Goal: Information Seeking & Learning: Learn about a topic

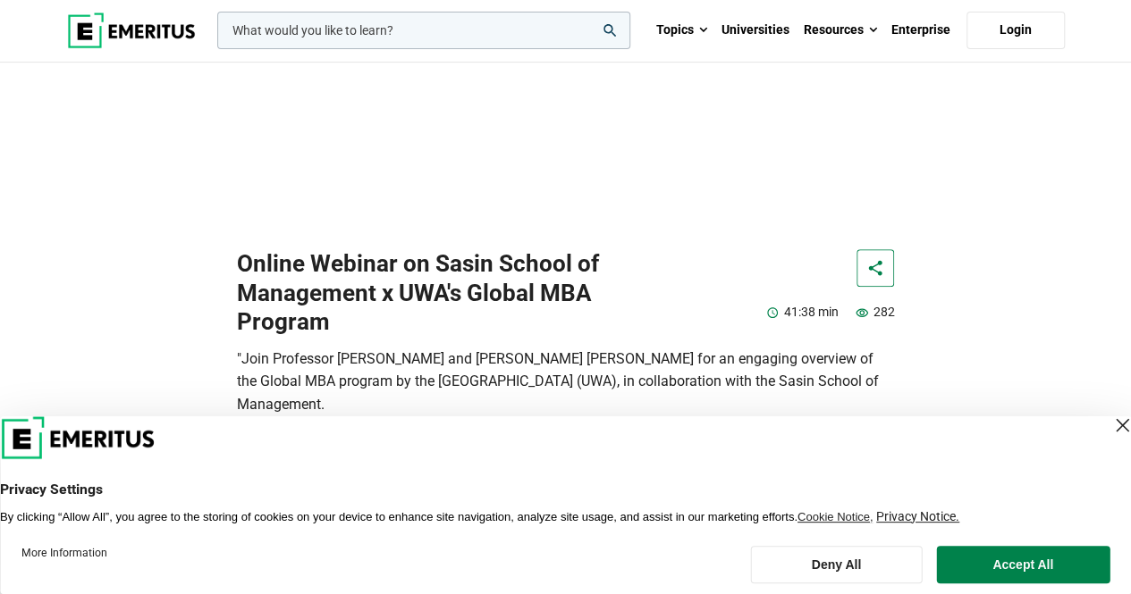
scroll to position [626, 0]
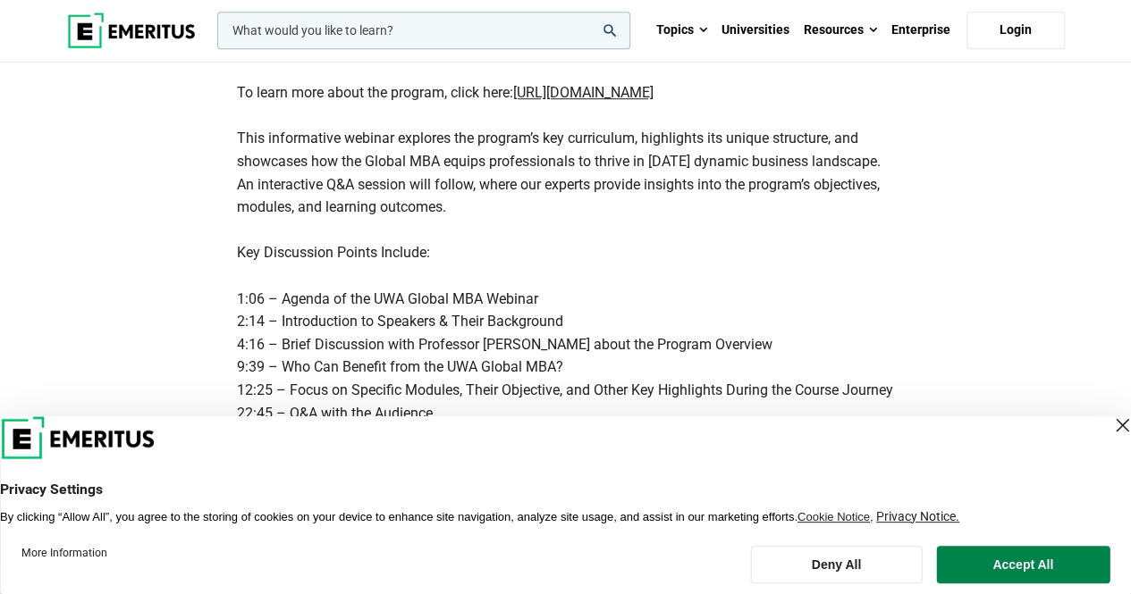
click at [1109, 428] on div "Close Layer" at bounding box center [1121, 425] width 25 height 25
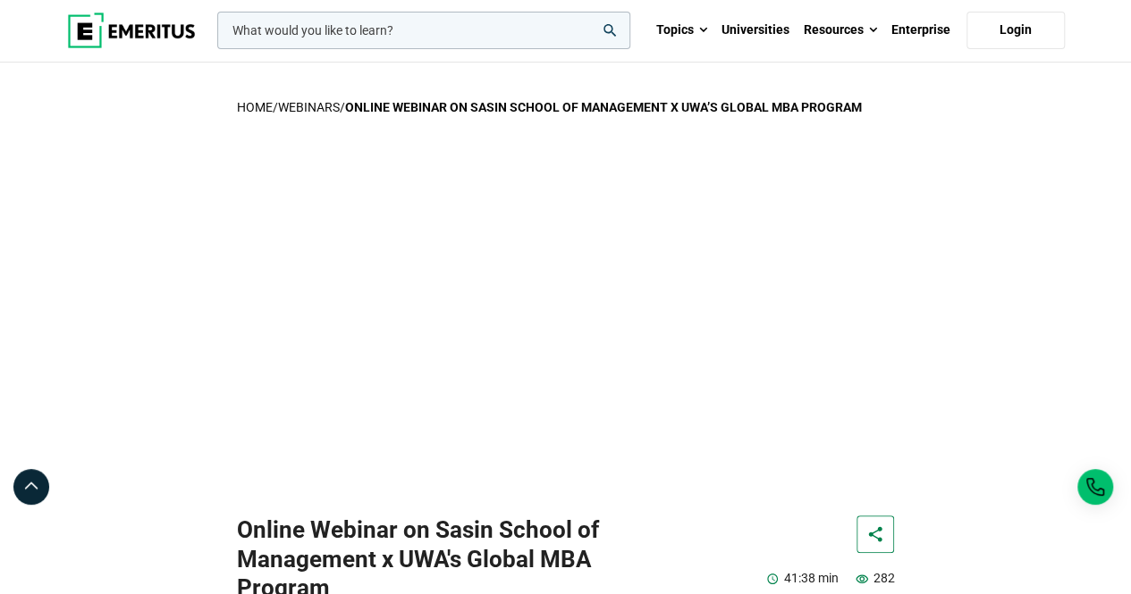
scroll to position [0, 0]
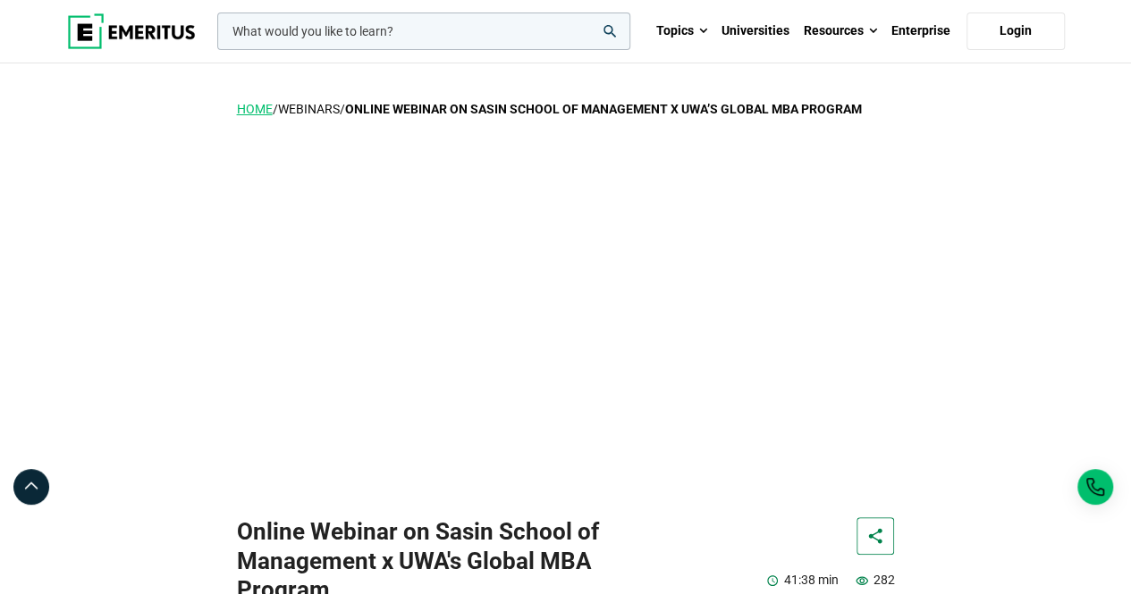
click at [258, 110] on link "home" at bounding box center [255, 109] width 36 height 14
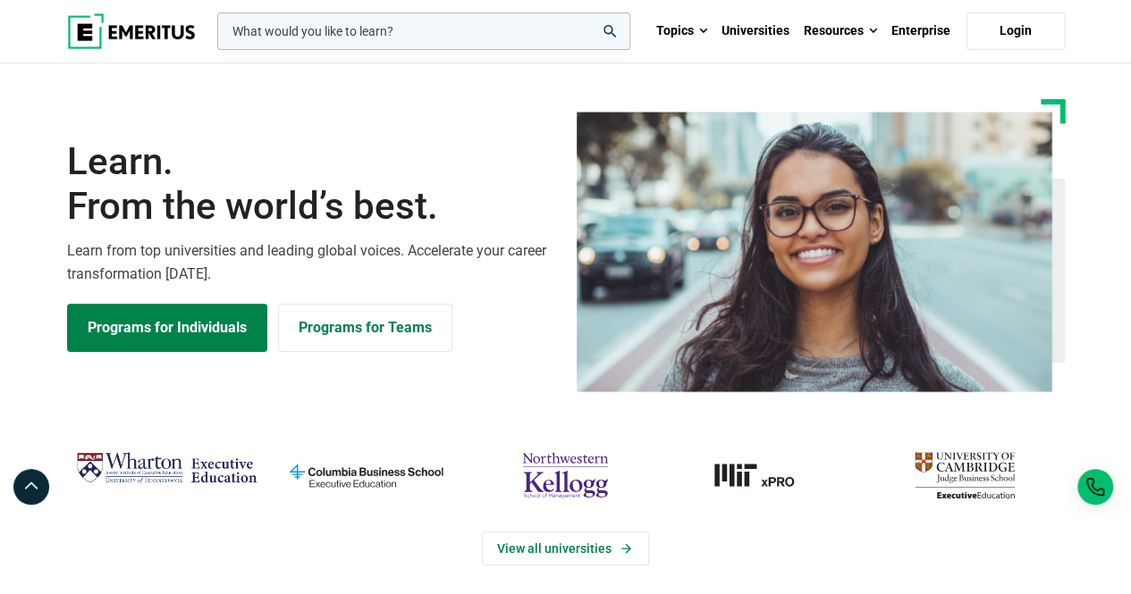
click at [558, 31] on input "woocommerce-product-search-field-0" at bounding box center [423, 32] width 413 height 38
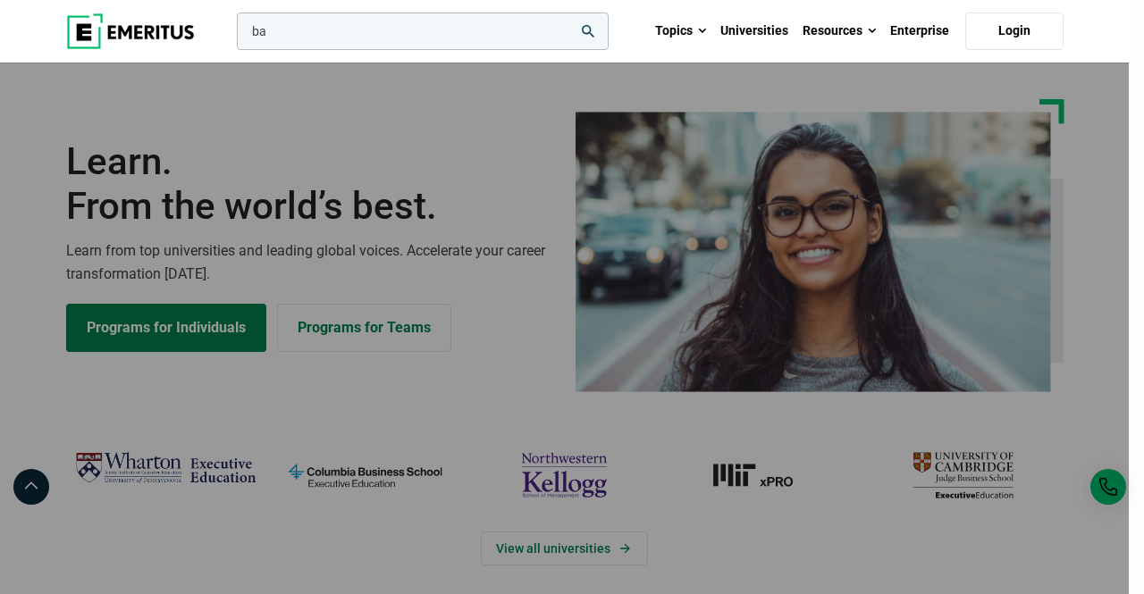
type input "b"
type input "mba"
click at [233, 36] on button "search" at bounding box center [233, 36] width 0 height 0
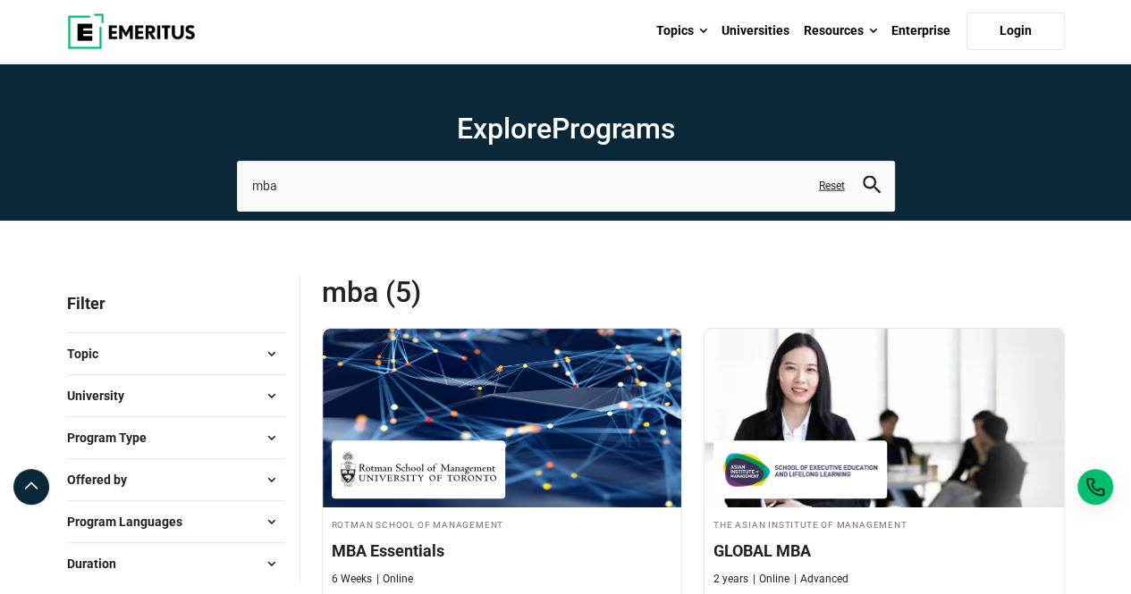
scroll to position [179, 0]
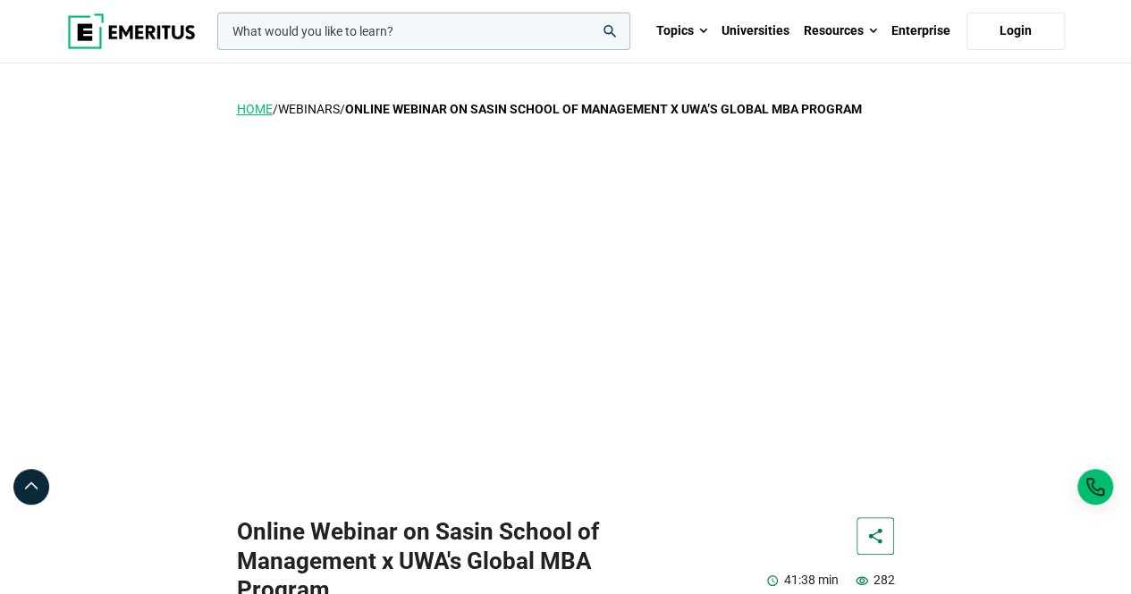
click at [250, 108] on link "home" at bounding box center [255, 109] width 36 height 14
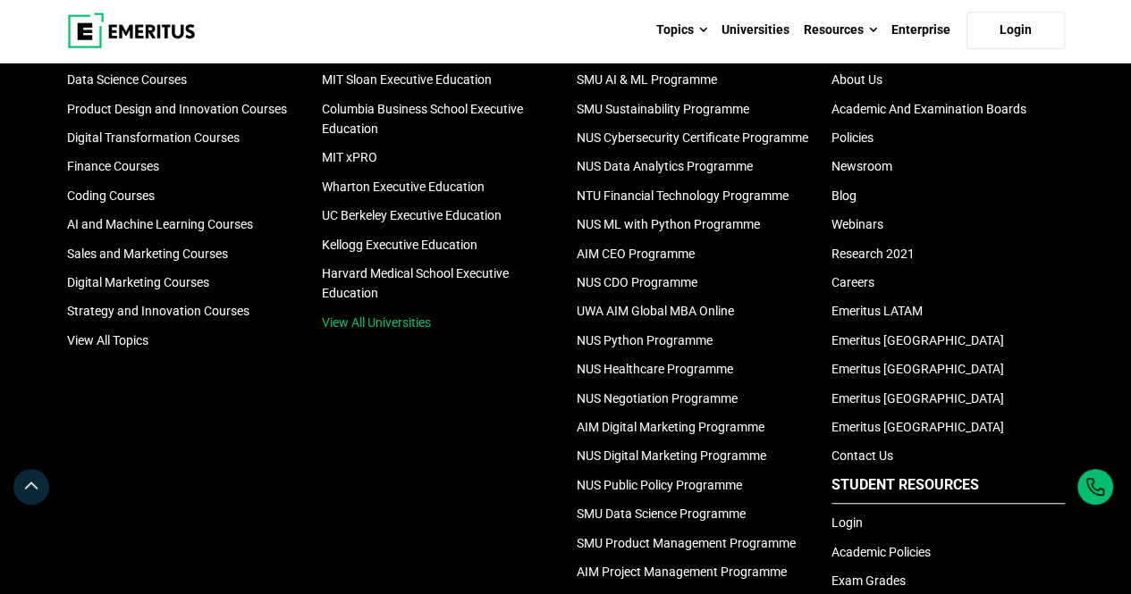
scroll to position [536, 0]
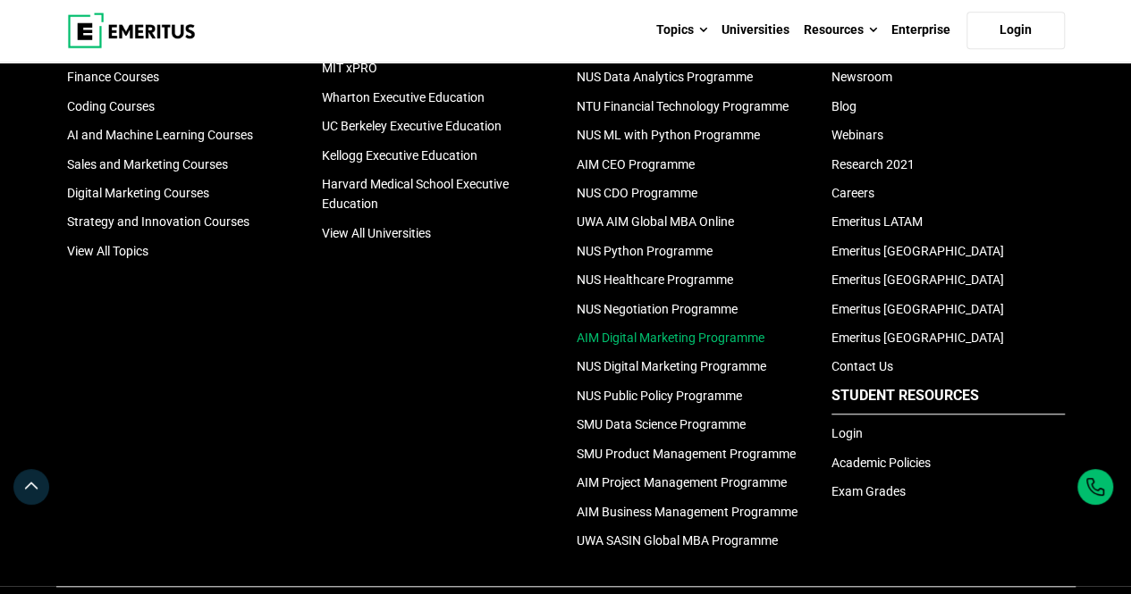
click at [660, 337] on link "AIM Digital Marketing Programme" at bounding box center [670, 338] width 188 height 14
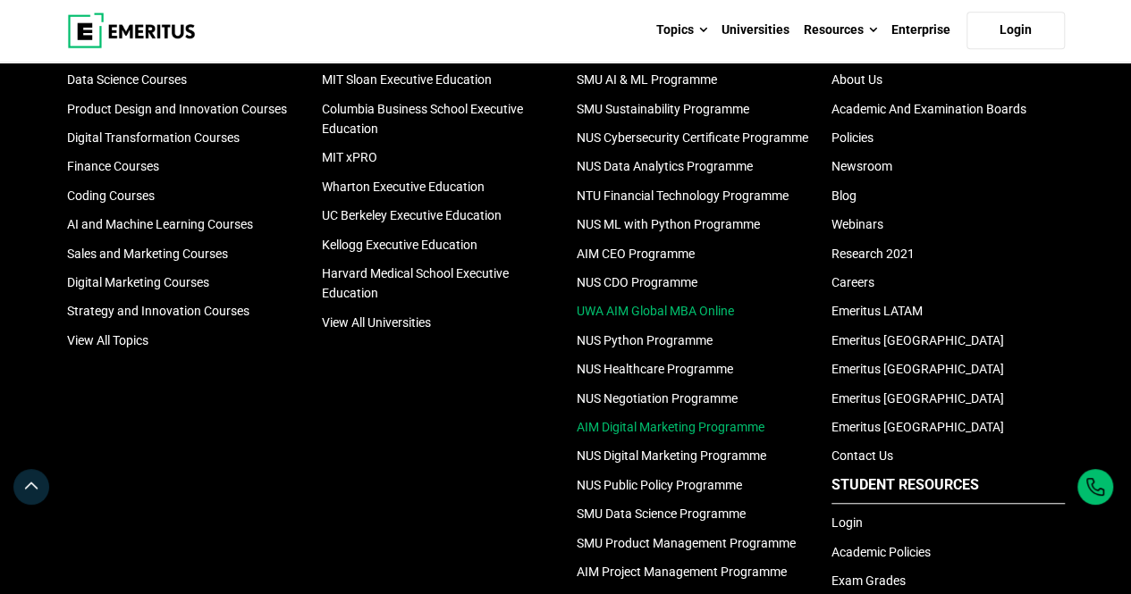
scroll to position [268, 0]
